Goal: Navigation & Orientation: Understand site structure

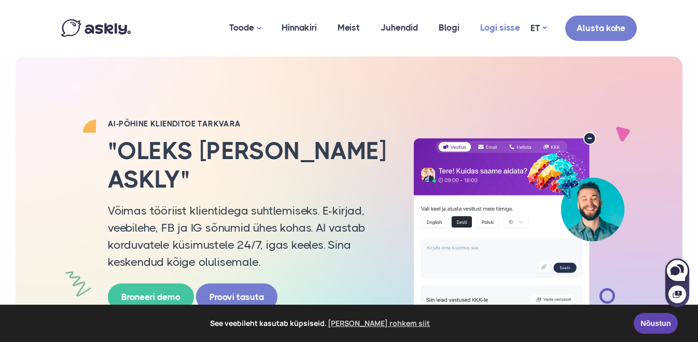
click at [510, 28] on link "Logi sisse" at bounding box center [500, 28] width 61 height 50
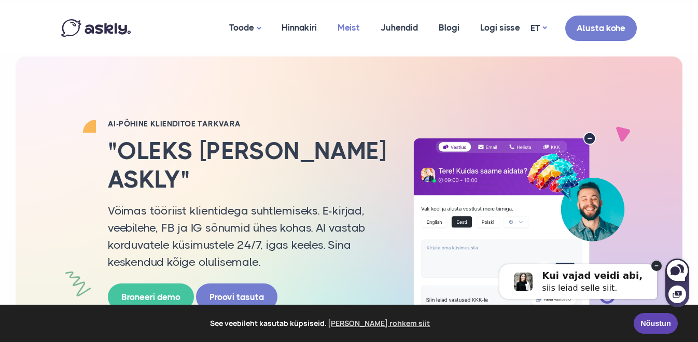
click at [357, 22] on link "Meist" at bounding box center [348, 28] width 43 height 50
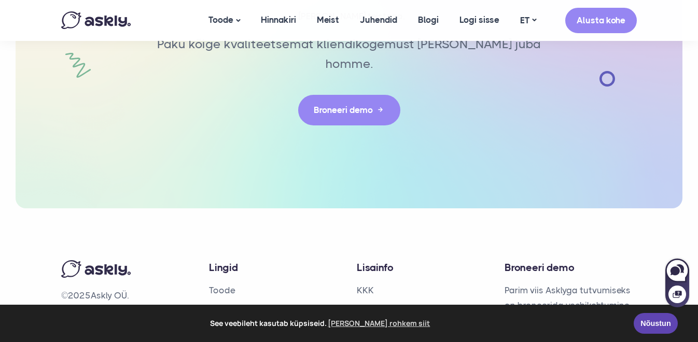
scroll to position [2467, 0]
click at [226, 322] on link "Meist" at bounding box center [220, 327] width 22 height 10
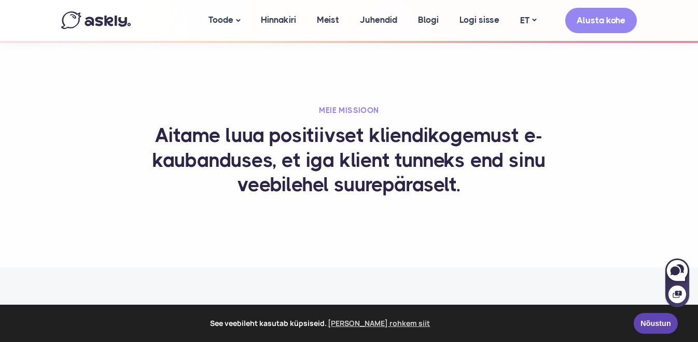
scroll to position [360, 0]
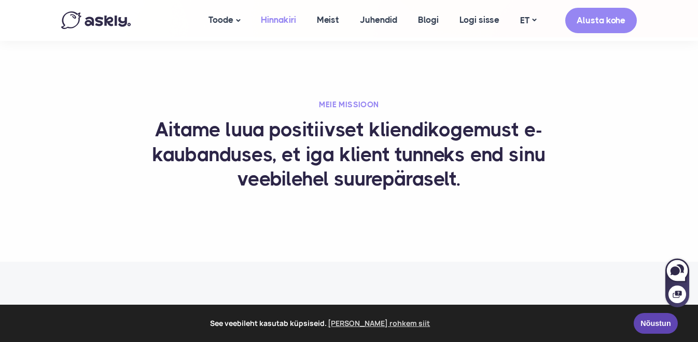
click at [264, 17] on link "Hinnakiri" at bounding box center [278, 20] width 56 height 40
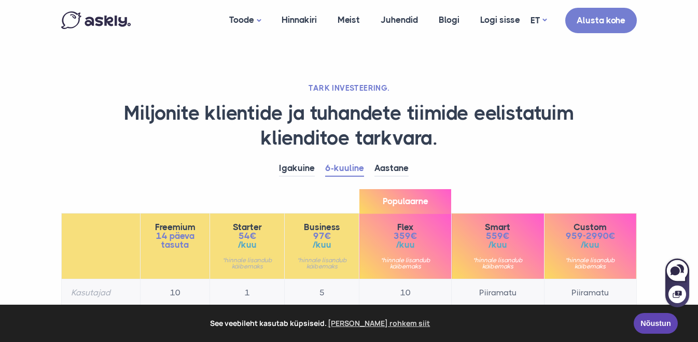
click at [116, 17] on img at bounding box center [95, 20] width 69 height 18
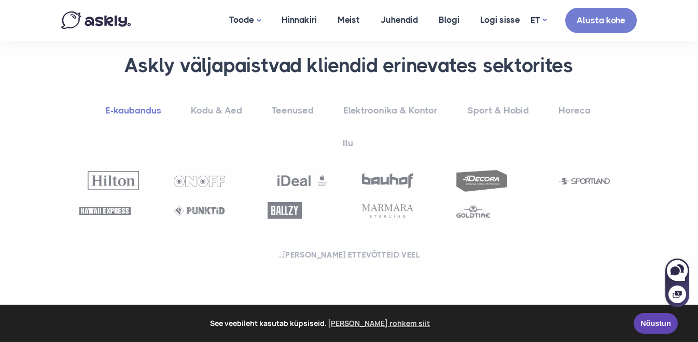
scroll to position [402, 0]
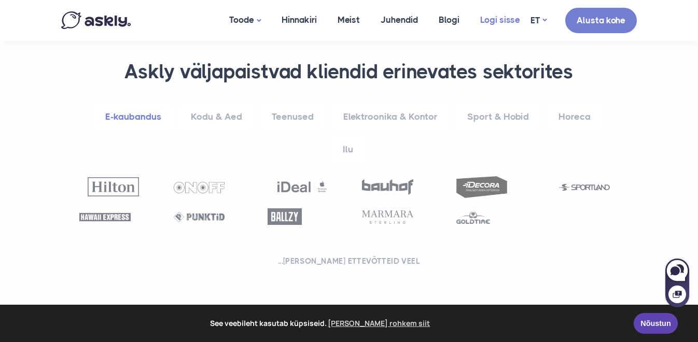
click at [507, 18] on link "Logi sisse" at bounding box center [500, 20] width 61 height 40
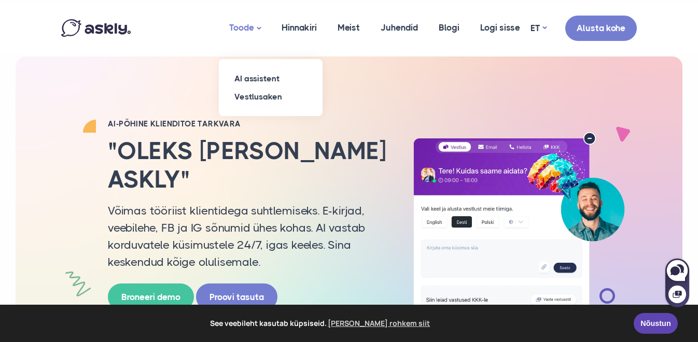
scroll to position [0, 0]
